Goal: Task Accomplishment & Management: Complete application form

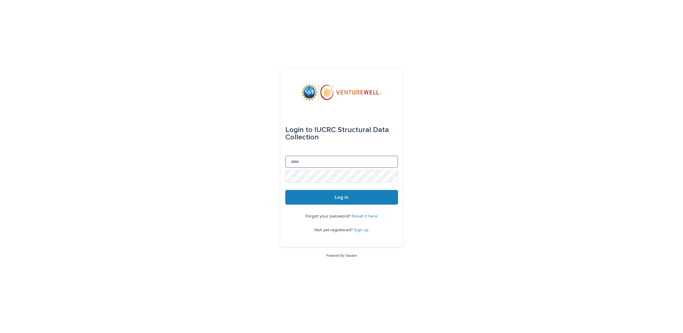
type input "**********"
click at [320, 196] on button "Log in" at bounding box center [341, 197] width 113 height 15
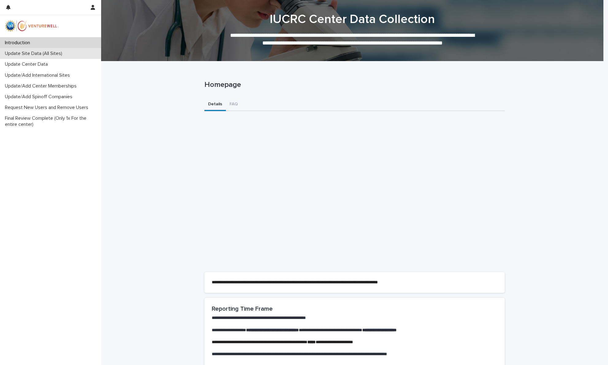
click at [29, 53] on p "Update Site Data (All Sites)" at bounding box center [34, 54] width 65 height 6
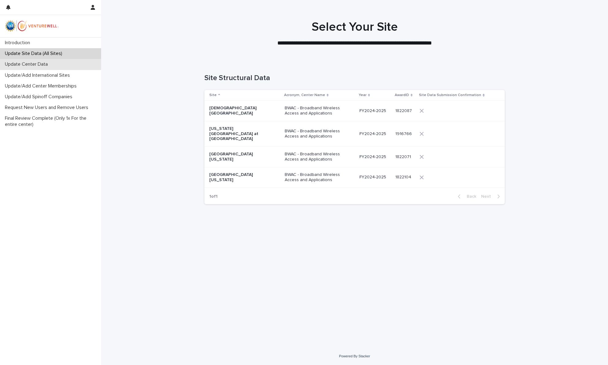
click at [29, 65] on p "Update Center Data" at bounding box center [27, 64] width 50 height 6
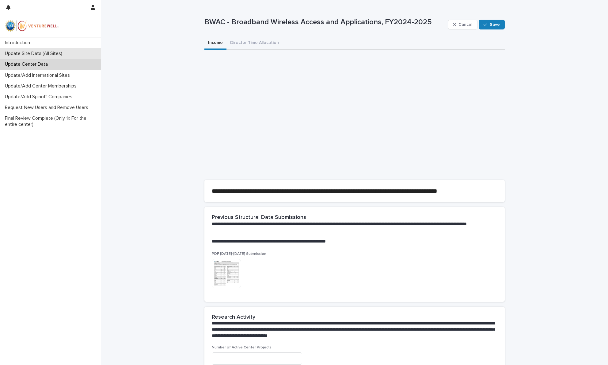
click at [54, 54] on p "Update Site Data (All Sites)" at bounding box center [34, 54] width 65 height 6
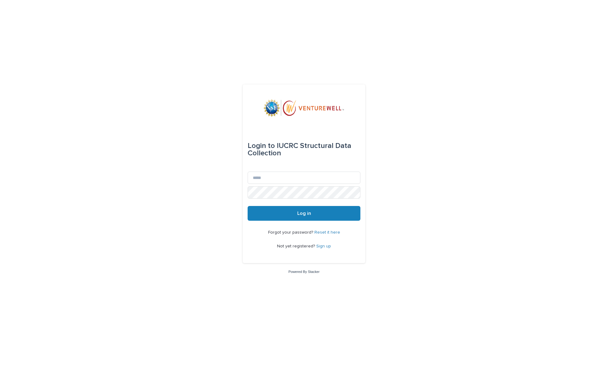
click at [202, 244] on div "Login to IUCRC Structural Data Collection Email Password Log in Forgot your pas…" at bounding box center [304, 182] width 608 height 365
click at [318, 247] on link "Sign up" at bounding box center [323, 246] width 15 height 4
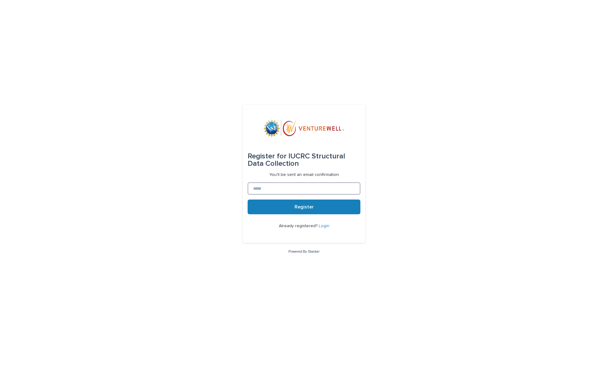
click at [262, 189] on input at bounding box center [304, 188] width 113 height 12
type input "**********"
click at [282, 207] on button "Register" at bounding box center [304, 206] width 113 height 15
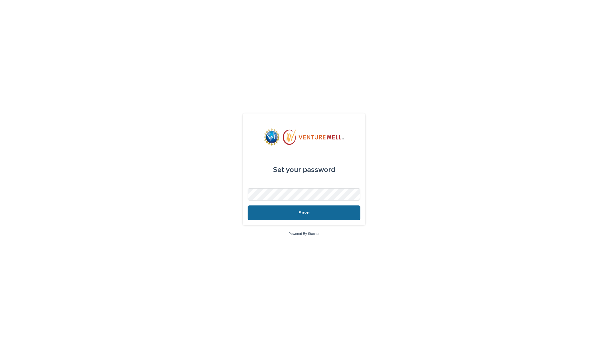
click at [288, 211] on button "Save" at bounding box center [304, 212] width 113 height 15
